Goal: Navigation & Orientation: Find specific page/section

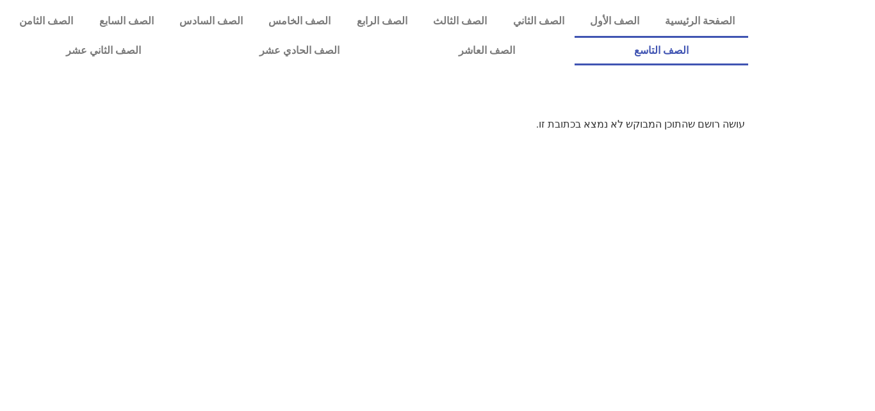
click at [575, 36] on link "الصف التاسع" at bounding box center [662, 50] width 174 height 29
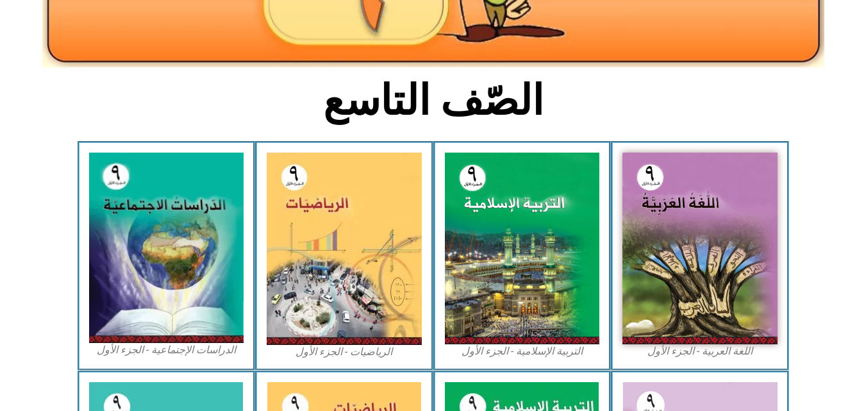
scroll to position [265, 0]
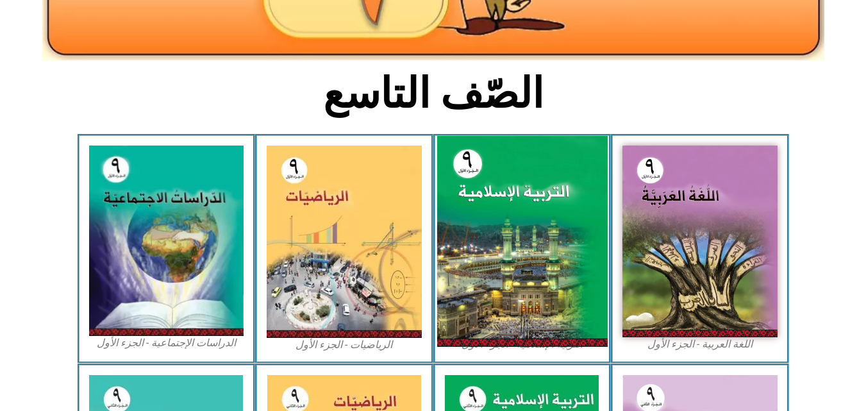
click at [488, 215] on img at bounding box center [521, 241] width 170 height 211
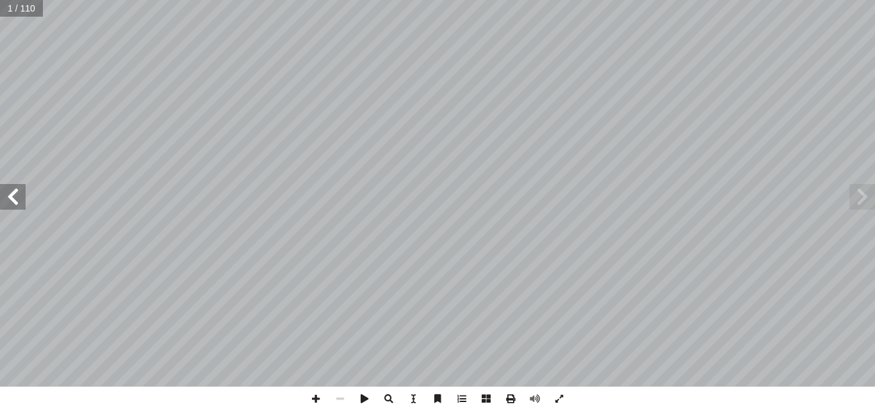
click at [0, 198] on span at bounding box center [13, 197] width 26 height 26
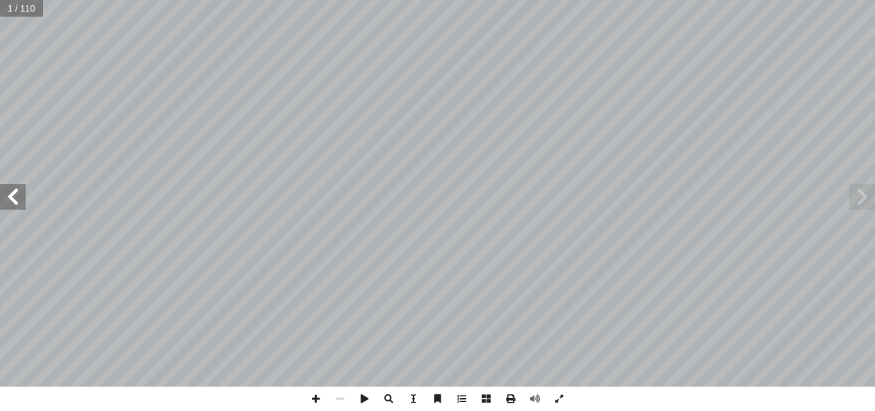
click at [0, 198] on span at bounding box center [13, 197] width 26 height 26
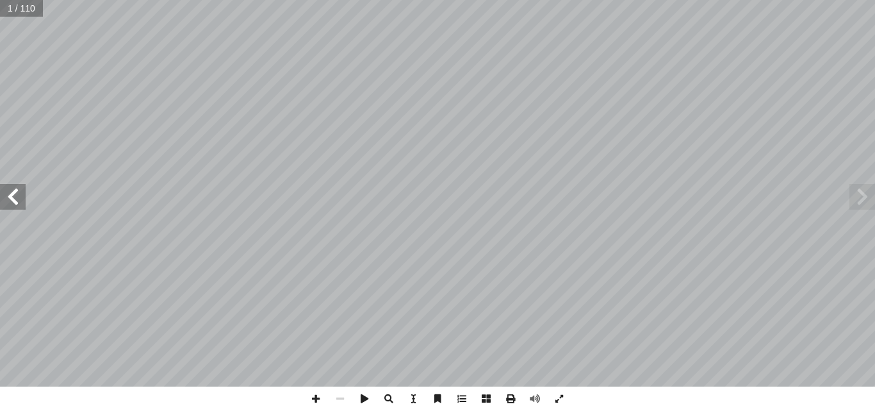
click at [0, 198] on span at bounding box center [13, 197] width 26 height 26
click at [860, 191] on span at bounding box center [863, 197] width 26 height 26
click at [871, 195] on span at bounding box center [863, 197] width 26 height 26
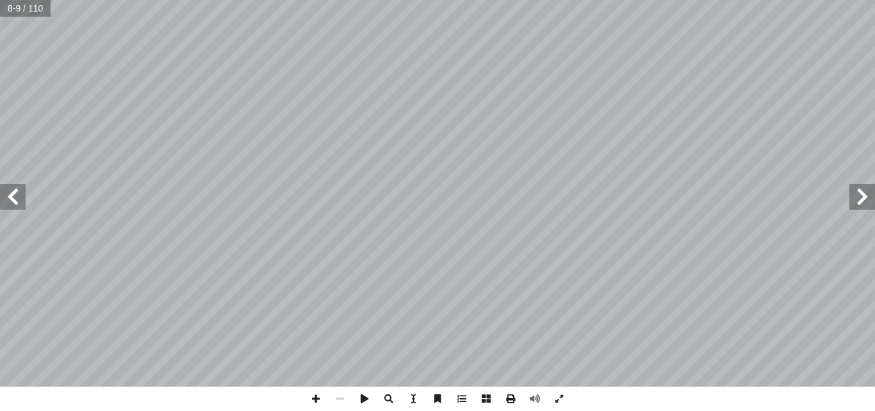
click at [23, 195] on span at bounding box center [13, 197] width 26 height 26
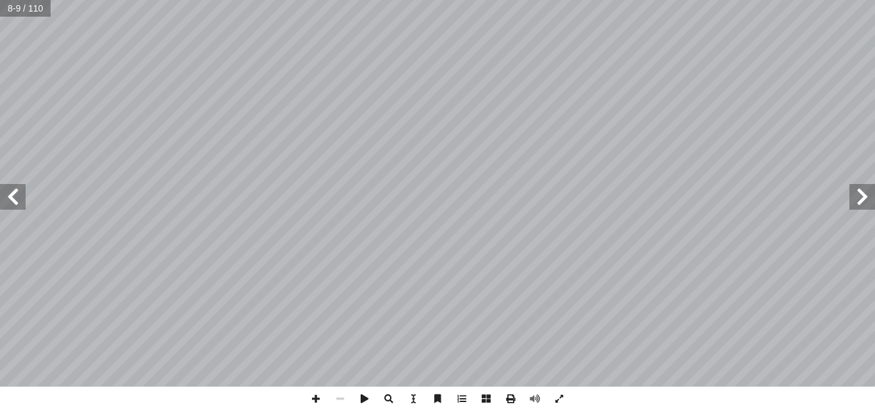
click at [23, 195] on span at bounding box center [13, 197] width 26 height 26
click at [319, 397] on span at bounding box center [316, 398] width 24 height 24
click at [554, 401] on span at bounding box center [559, 398] width 24 height 24
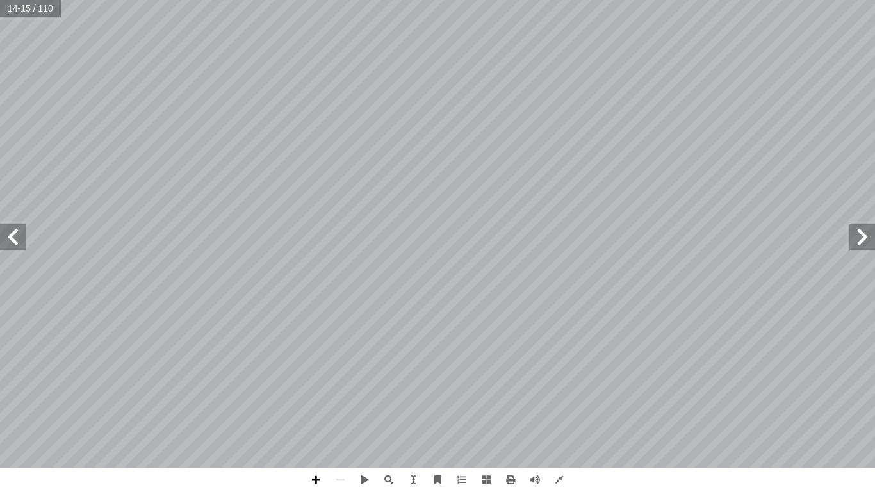
click at [323, 410] on span at bounding box center [316, 480] width 24 height 24
click at [12, 233] on span at bounding box center [13, 237] width 26 height 26
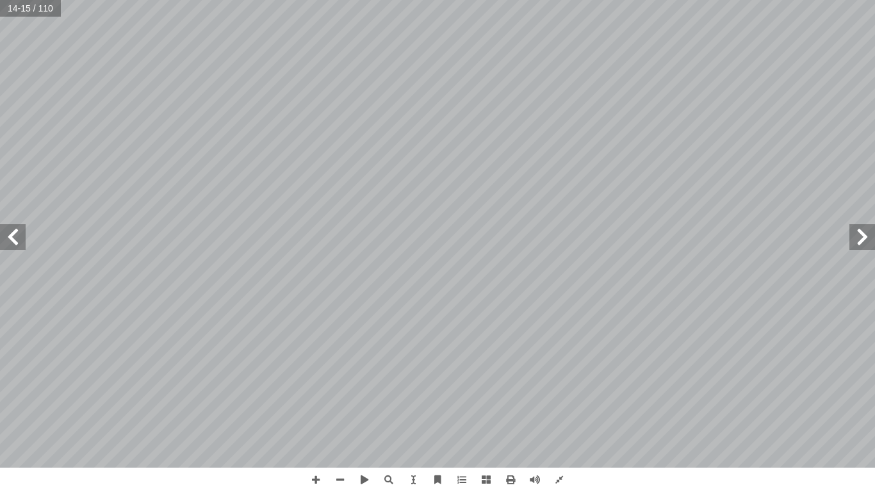
click at [12, 233] on span at bounding box center [13, 237] width 26 height 26
click at [342, 410] on span at bounding box center [340, 480] width 24 height 24
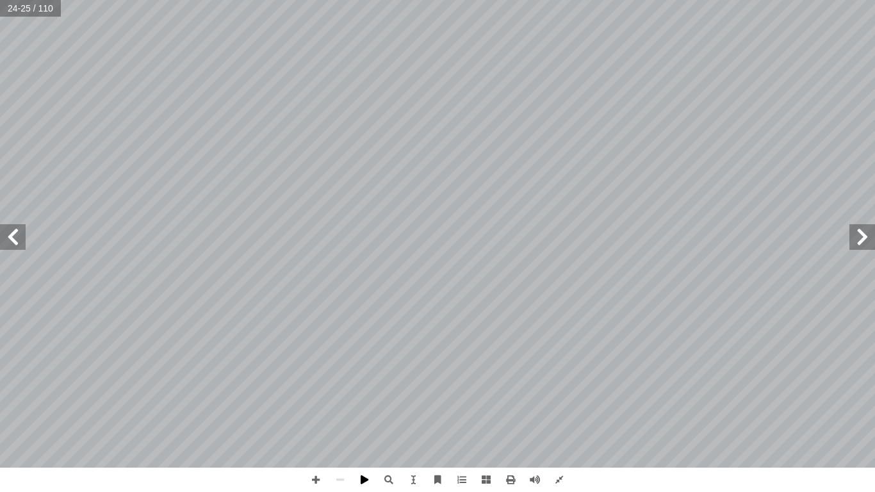
click at [355, 410] on span at bounding box center [364, 480] width 24 height 24
click at [851, 234] on span at bounding box center [863, 237] width 26 height 26
click at [868, 227] on span at bounding box center [863, 237] width 26 height 26
click at [14, 244] on span at bounding box center [13, 237] width 26 height 26
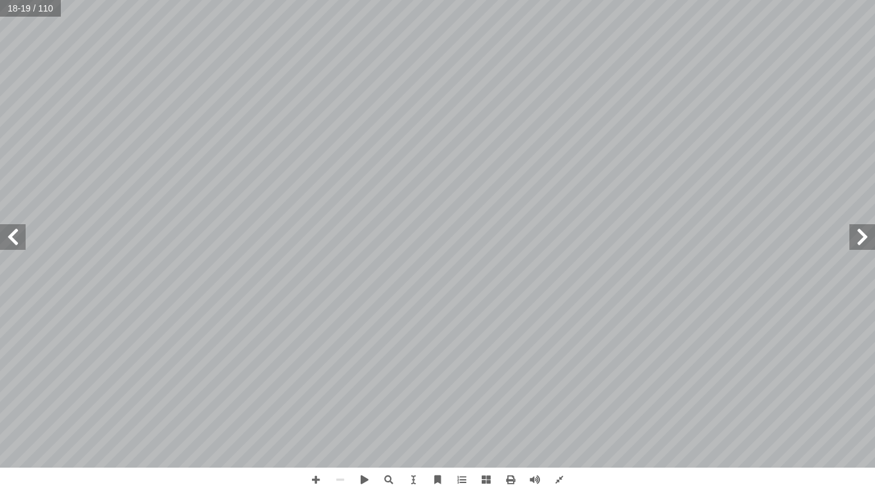
click at [14, 244] on span at bounding box center [13, 237] width 26 height 26
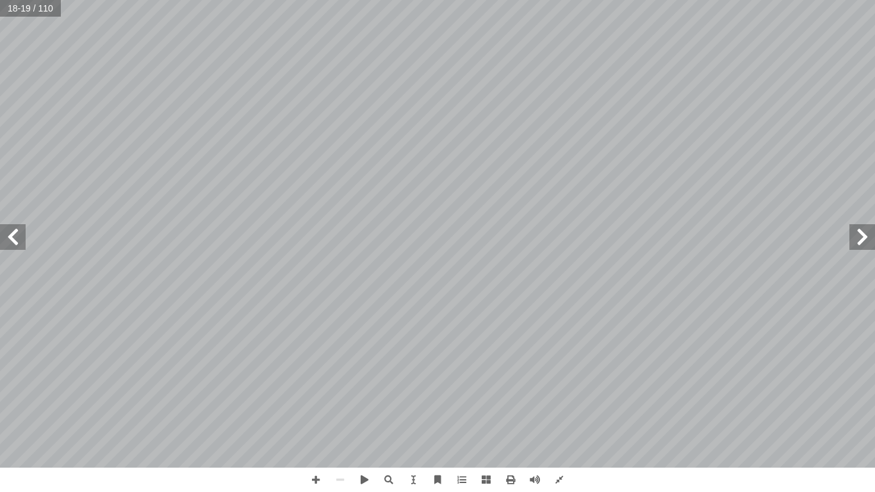
click at [14, 244] on span at bounding box center [13, 237] width 26 height 26
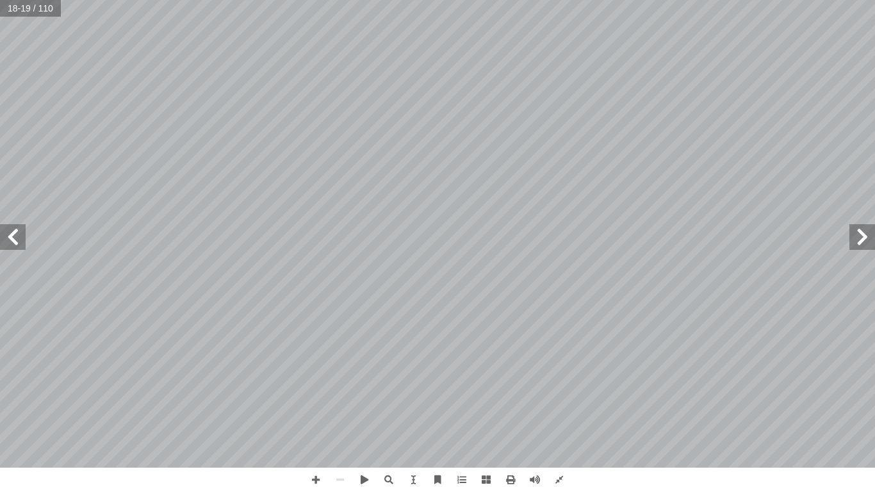
click at [14, 244] on span at bounding box center [13, 237] width 26 height 26
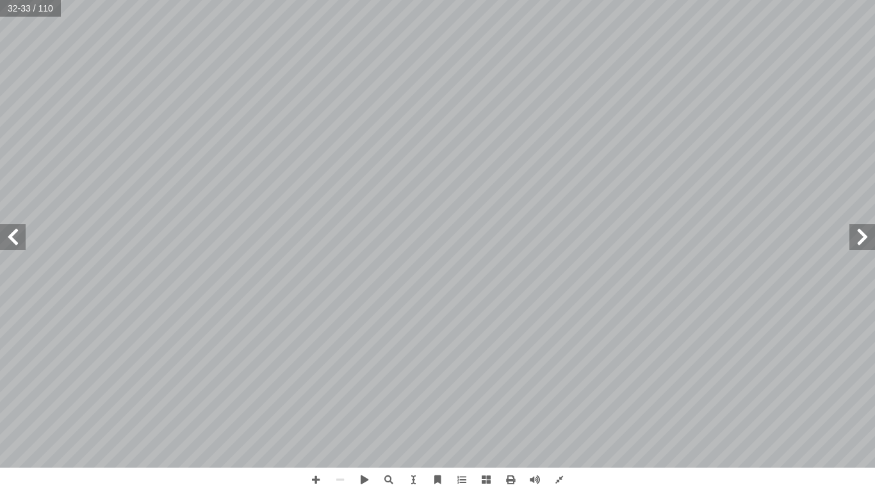
click at [7, 236] on span at bounding box center [13, 237] width 26 height 26
click at [336, 410] on span at bounding box center [340, 480] width 24 height 24
click at [309, 410] on span at bounding box center [316, 480] width 24 height 24
